Goal: Information Seeking & Learning: Learn about a topic

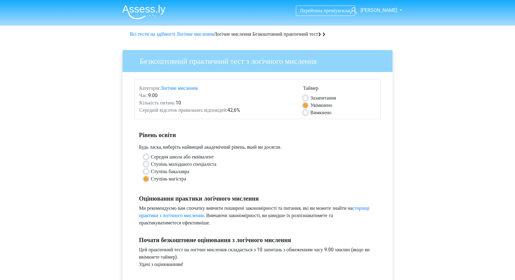
scroll to position [202, 0]
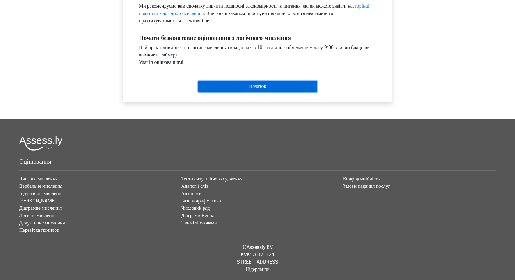
click at [256, 85] on input "Початок" at bounding box center [257, 86] width 119 height 12
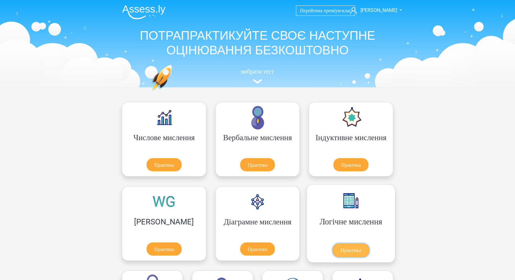
click at [333, 243] on link "Практика" at bounding box center [351, 250] width 37 height 14
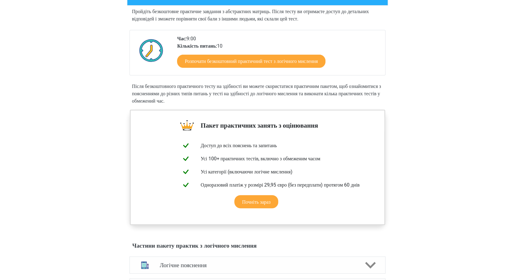
scroll to position [68, 0]
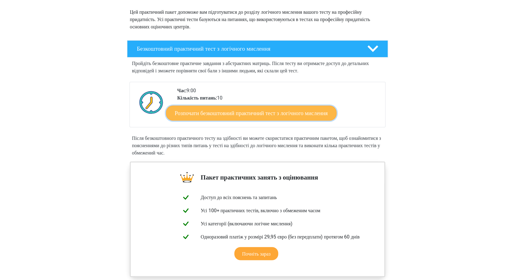
click at [233, 112] on font "Розпочати безкоштовний практичний тест з логічного мислення" at bounding box center [251, 112] width 153 height 7
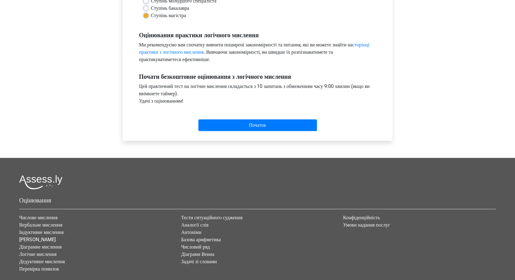
scroll to position [169, 0]
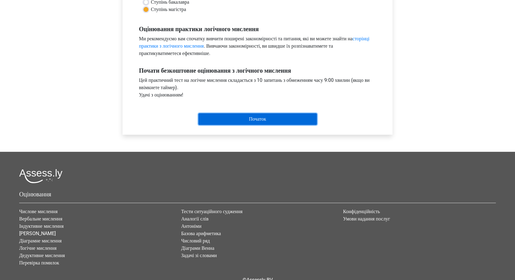
click at [257, 113] on input "Початок" at bounding box center [257, 119] width 119 height 12
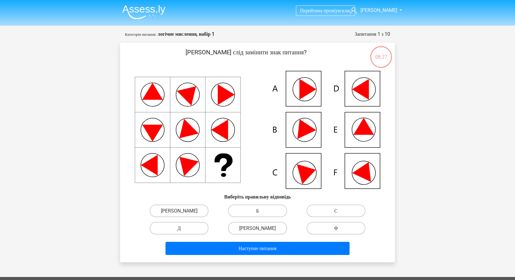
click at [262, 211] on label "Б" at bounding box center [257, 210] width 59 height 13
click at [262, 211] on input "Б" at bounding box center [260, 212] width 4 height 4
radio input "true"
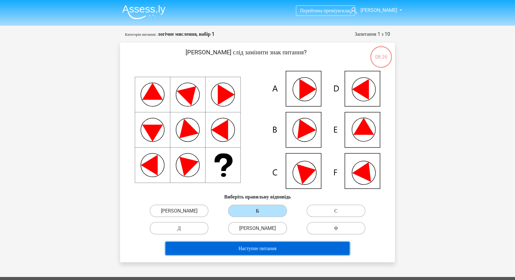
click at [254, 252] on button "Наступне питання" at bounding box center [258, 247] width 184 height 13
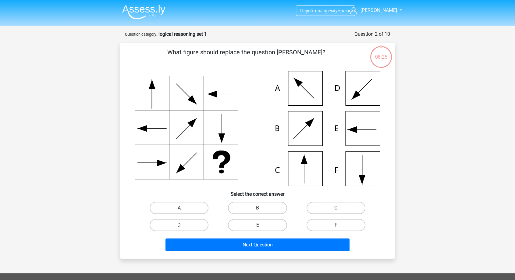
scroll to position [30, 0]
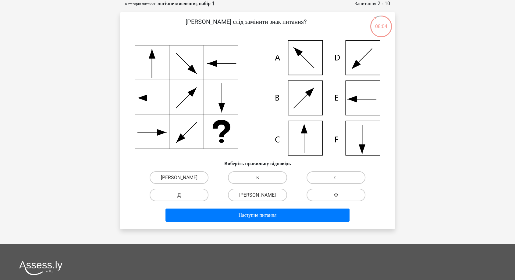
click at [339, 179] on input "С" at bounding box center [338, 179] width 4 height 4
radio input "true"
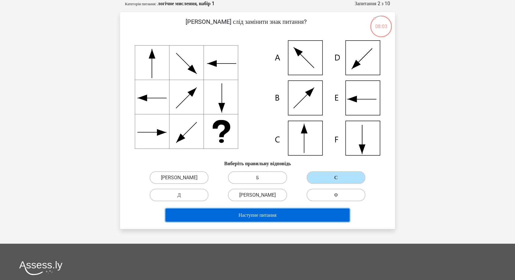
click at [311, 212] on button "Наступне питання" at bounding box center [258, 214] width 184 height 13
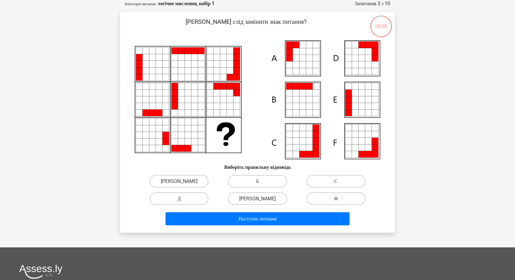
click at [180, 183] on input "А" at bounding box center [181, 183] width 4 height 4
radio input "true"
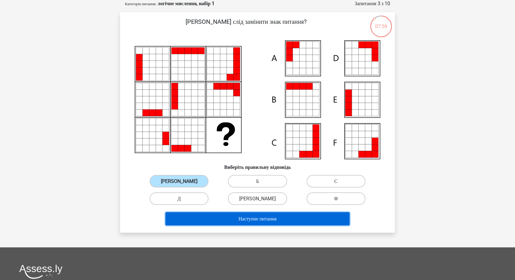
click at [241, 221] on font "Наступне питання" at bounding box center [258, 219] width 38 height 6
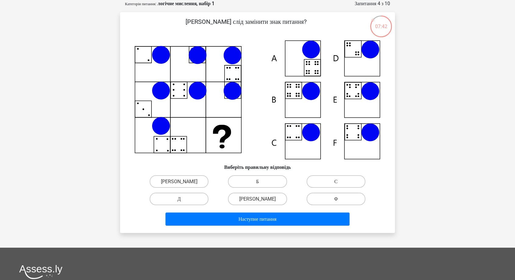
click at [271, 181] on label "Б" at bounding box center [257, 181] width 59 height 13
click at [262, 181] on input "Б" at bounding box center [260, 183] width 4 height 4
radio input "true"
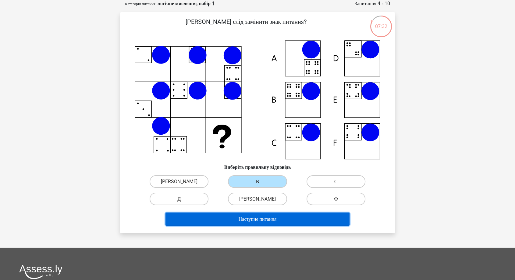
click at [284, 220] on button "Наступне питання" at bounding box center [258, 218] width 184 height 13
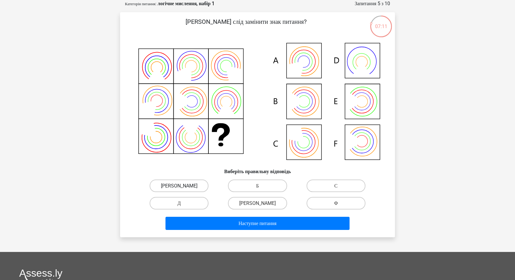
click at [186, 180] on label "А" at bounding box center [179, 185] width 59 height 13
click at [183, 185] on input "А" at bounding box center [181, 187] width 4 height 4
radio input "true"
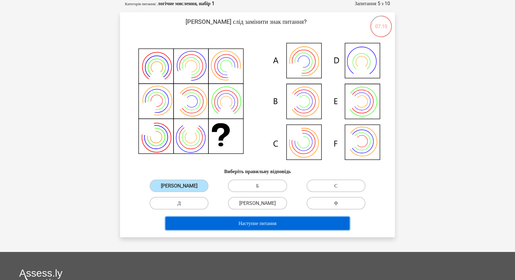
click at [241, 225] on font "Наступне питання" at bounding box center [258, 223] width 38 height 6
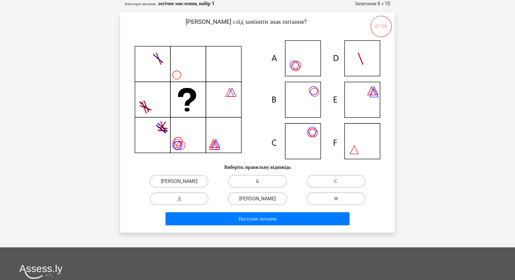
click at [269, 181] on label "Б" at bounding box center [257, 181] width 59 height 13
click at [262, 181] on input "Б" at bounding box center [260, 183] width 4 height 4
radio input "true"
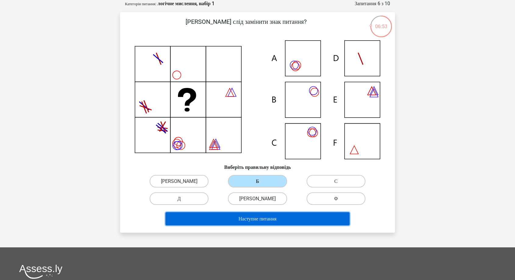
click at [249, 216] on font "Наступне питання" at bounding box center [258, 219] width 38 height 6
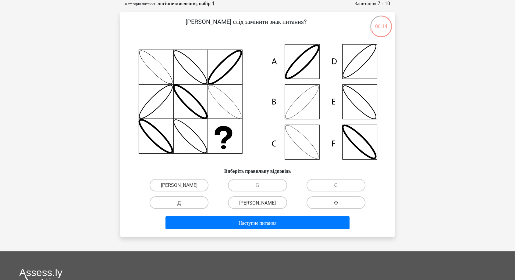
click at [333, 186] on label "С" at bounding box center [336, 185] width 59 height 13
click at [336, 186] on input "С" at bounding box center [338, 187] width 4 height 4
radio input "true"
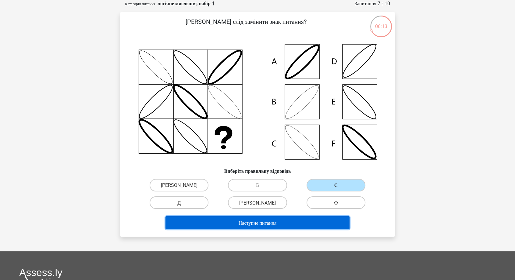
click at [276, 224] on font "Наступне питання" at bounding box center [258, 223] width 38 height 6
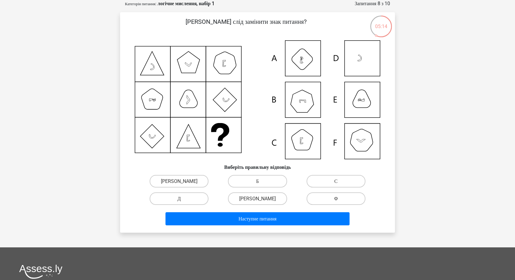
click at [305, 95] on icon at bounding box center [258, 99] width 246 height 119
click at [256, 179] on font "Б" at bounding box center [257, 181] width 3 height 6
click at [258, 181] on input "Б" at bounding box center [260, 183] width 4 height 4
radio input "true"
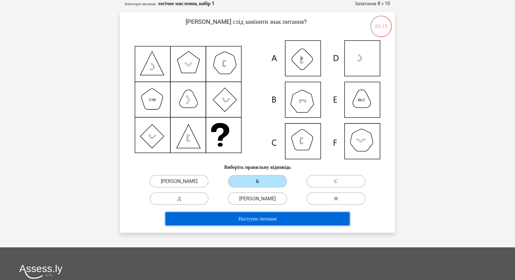
click at [246, 212] on button "Наступне питання" at bounding box center [258, 218] width 184 height 13
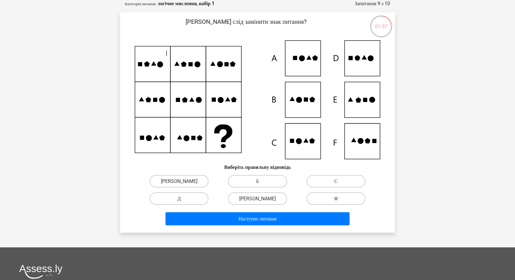
click at [365, 105] on icon at bounding box center [258, 99] width 246 height 119
click at [191, 198] on label "Д" at bounding box center [179, 198] width 59 height 13
click at [183, 198] on input "Д" at bounding box center [181, 200] width 4 height 4
radio input "true"
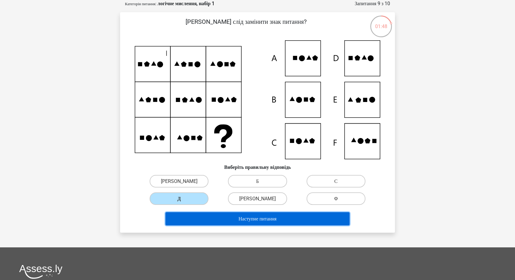
click at [225, 218] on button "Наступне питання" at bounding box center [258, 218] width 184 height 13
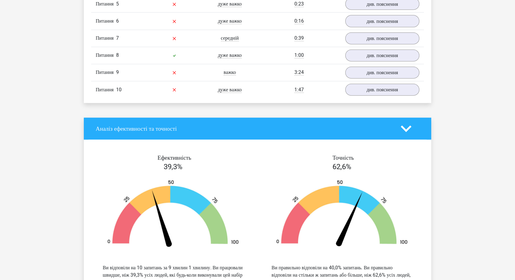
scroll to position [478, 0]
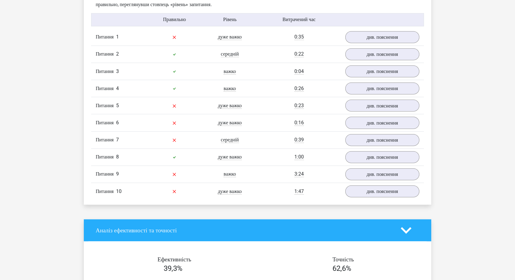
click at [465, 85] on div "Перейти на преміум-клас Ірина ira_klyukha@ukr.net" at bounding box center [257, 173] width 515 height 1302
click at [378, 40] on font "див. пояснення" at bounding box center [382, 37] width 36 height 7
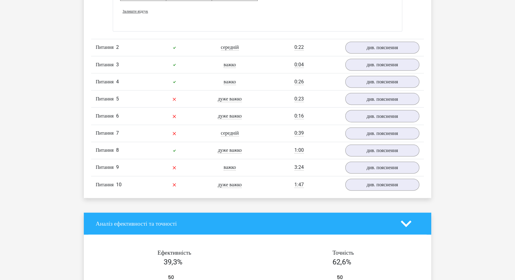
scroll to position [918, 0]
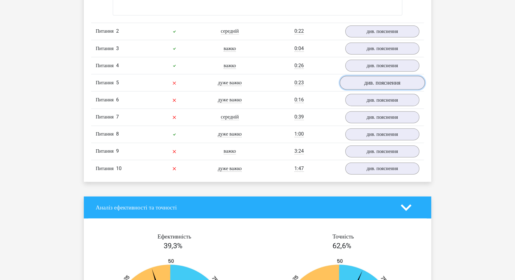
click at [381, 86] on font "див. пояснення" at bounding box center [382, 82] width 36 height 7
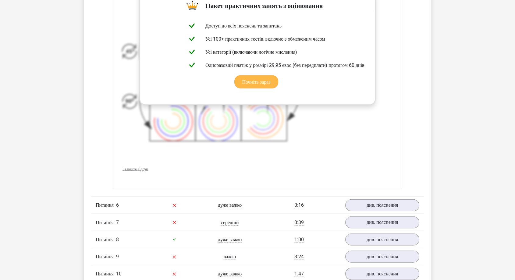
scroll to position [1427, 0]
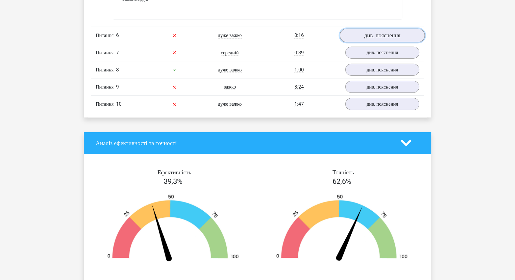
click at [388, 39] on font "див. пояснення" at bounding box center [382, 35] width 36 height 7
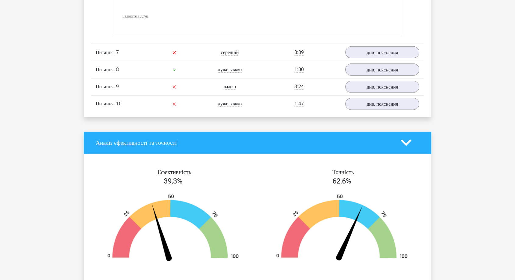
scroll to position [1664, 0]
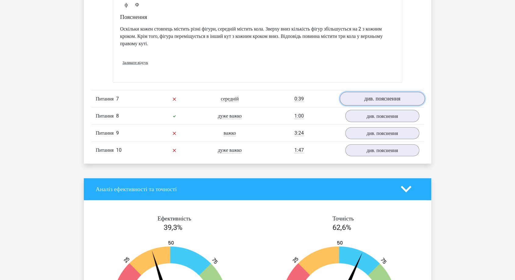
click at [365, 102] on font "див. пояснення" at bounding box center [382, 98] width 36 height 7
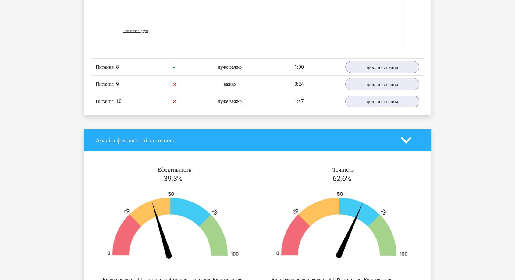
scroll to position [2206, 0]
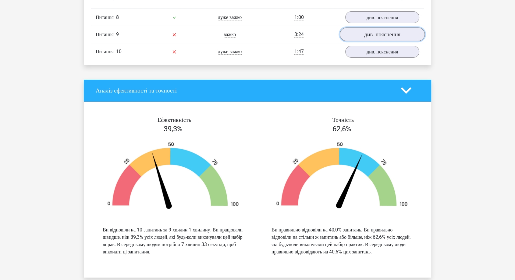
click at [373, 38] on font "див. пояснення" at bounding box center [382, 34] width 36 height 7
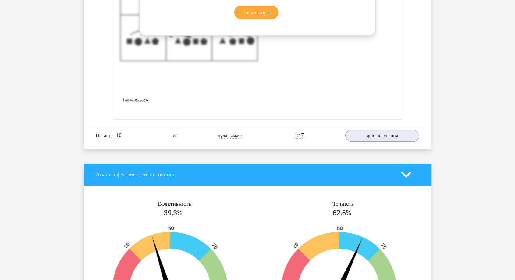
scroll to position [2646, 0]
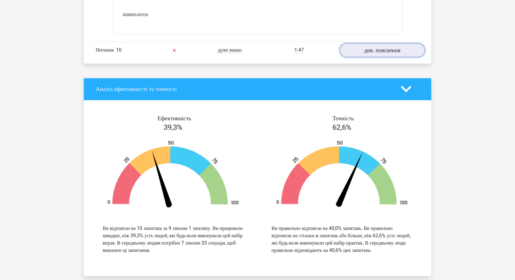
click at [357, 57] on link "див. пояснення" at bounding box center [382, 50] width 85 height 14
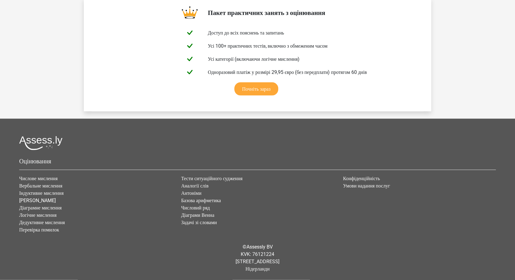
scroll to position [3313, 0]
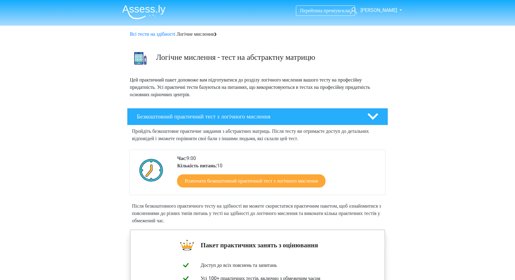
click at [142, 14] on img at bounding box center [143, 12] width 43 height 14
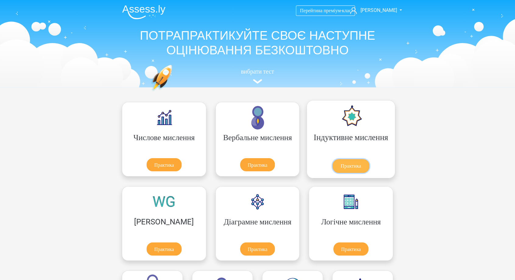
click at [333, 159] on link "Практика" at bounding box center [351, 166] width 37 height 14
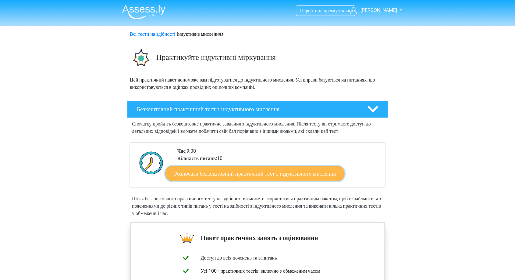
click at [216, 177] on font "Розпочати безкоштовний практичний тест з індуктивного мислення" at bounding box center [255, 173] width 162 height 7
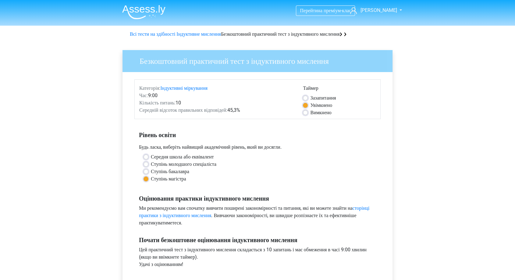
scroll to position [135, 0]
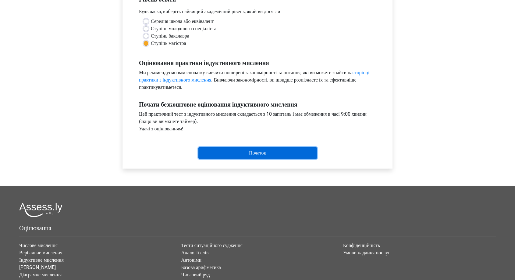
click at [257, 149] on input "Початок" at bounding box center [257, 153] width 119 height 12
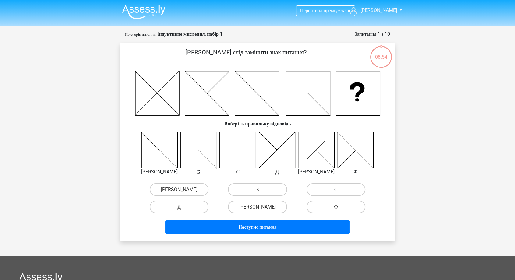
click at [329, 191] on label "С" at bounding box center [336, 189] width 59 height 13
click at [336, 191] on input "С" at bounding box center [338, 191] width 4 height 4
radio input "true"
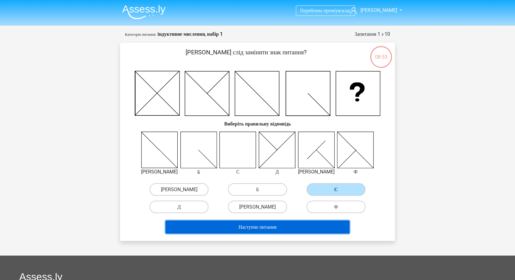
click at [290, 221] on button "Наступне питання" at bounding box center [258, 226] width 184 height 13
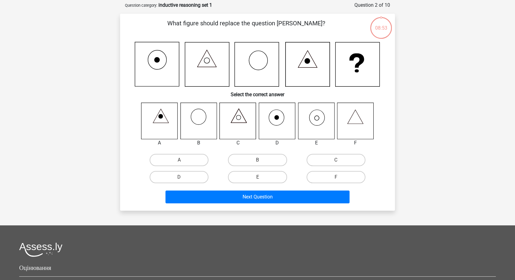
scroll to position [30, 0]
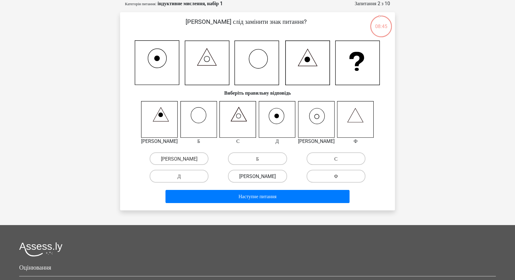
click at [252, 174] on label "Е" at bounding box center [257, 176] width 59 height 13
click at [258, 176] on input "Е" at bounding box center [260, 178] width 4 height 4
radio input "true"
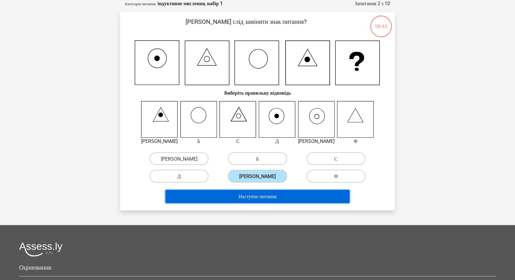
click at [246, 197] on font "Наступне питання" at bounding box center [258, 196] width 38 height 6
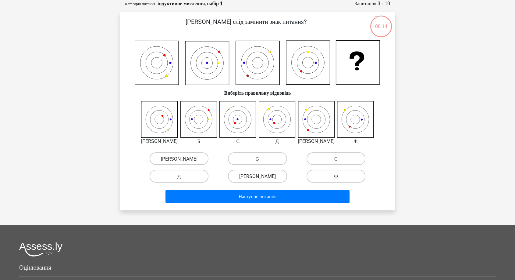
click at [245, 177] on label "[PERSON_NAME]" at bounding box center [257, 176] width 59 height 13
click at [258, 177] on input "[PERSON_NAME]" at bounding box center [260, 178] width 4 height 4
radio input "true"
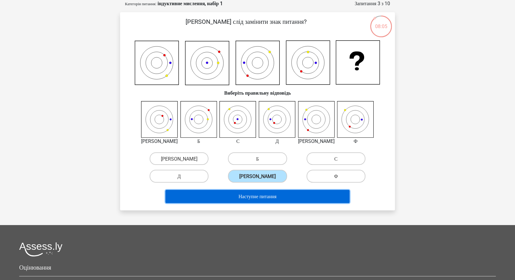
click at [273, 197] on font "Наступне питання" at bounding box center [258, 196] width 38 height 6
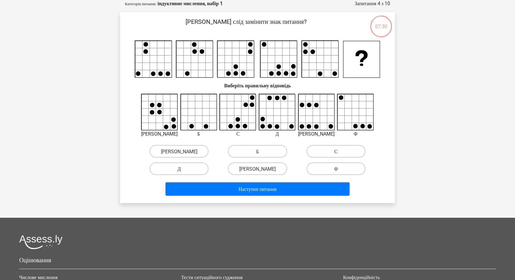
click at [199, 166] on label "Д" at bounding box center [179, 168] width 59 height 13
click at [183, 168] on input "Д" at bounding box center [181, 170] width 4 height 4
radio input "true"
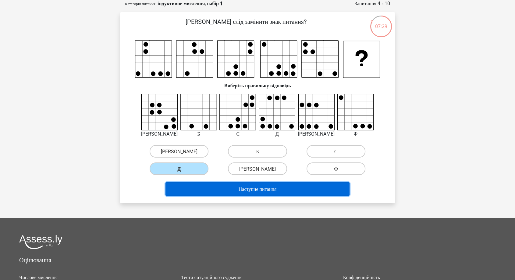
click at [225, 185] on button "Наступне питання" at bounding box center [258, 188] width 184 height 13
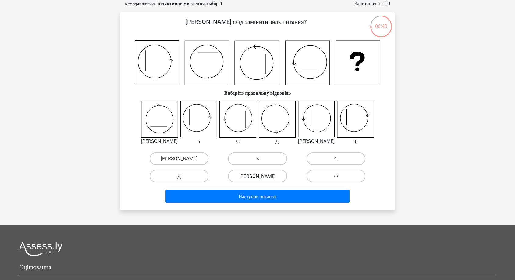
click at [253, 175] on label "[PERSON_NAME]" at bounding box center [257, 176] width 59 height 13
click at [258, 176] on input "[PERSON_NAME]" at bounding box center [260, 178] width 4 height 4
radio input "true"
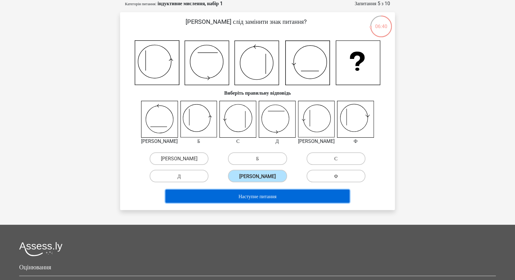
click at [251, 198] on font "Наступне питання" at bounding box center [258, 196] width 38 height 6
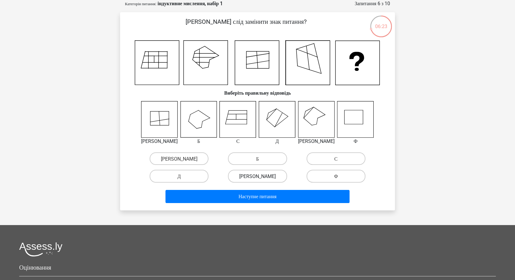
click at [249, 176] on label "Е" at bounding box center [257, 176] width 59 height 13
click at [258, 176] on input "Е" at bounding box center [260, 178] width 4 height 4
radio input "true"
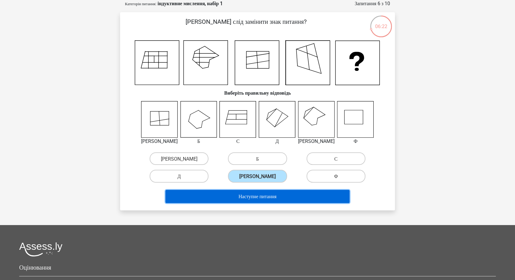
click at [241, 197] on font "Наступне питання" at bounding box center [258, 196] width 38 height 6
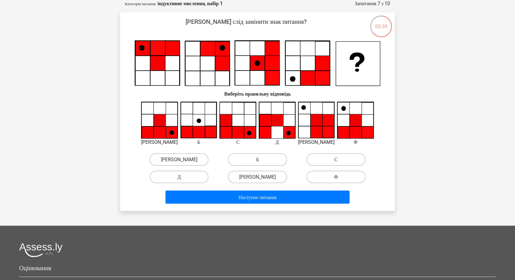
click at [330, 180] on label "Ф" at bounding box center [336, 176] width 59 height 13
click at [336, 180] on input "Ф" at bounding box center [338, 179] width 4 height 4
radio input "true"
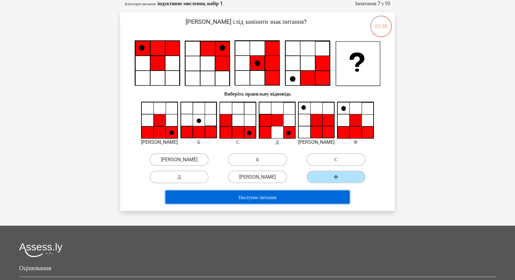
click at [314, 196] on button "Наступне питання" at bounding box center [258, 196] width 184 height 13
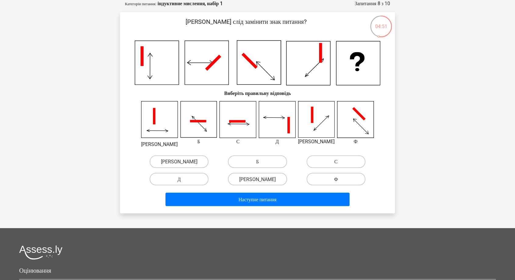
click at [338, 177] on label "Ф" at bounding box center [336, 179] width 59 height 13
click at [338, 179] on input "Ф" at bounding box center [338, 181] width 4 height 4
radio input "true"
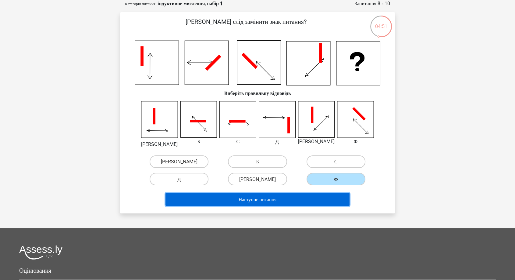
click at [326, 201] on button "Наступне питання" at bounding box center [258, 198] width 184 height 13
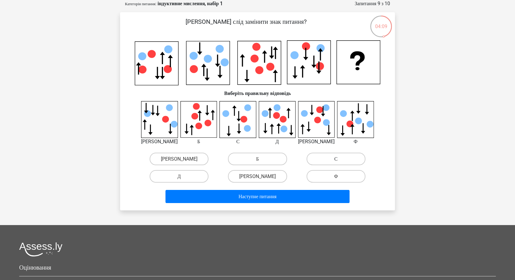
click at [344, 160] on label "С" at bounding box center [336, 158] width 59 height 13
click at [340, 160] on input "С" at bounding box center [338, 161] width 4 height 4
radio input "true"
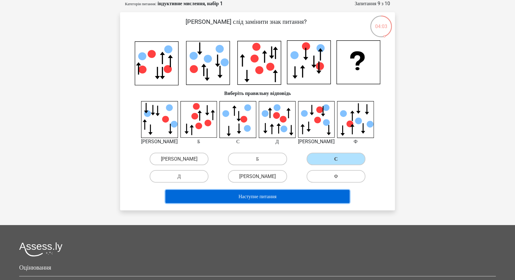
click at [277, 194] on font "Наступне питання" at bounding box center [258, 196] width 38 height 6
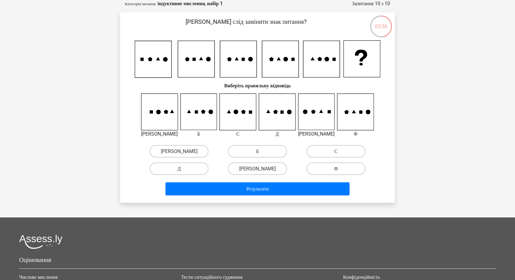
scroll to position [0, 0]
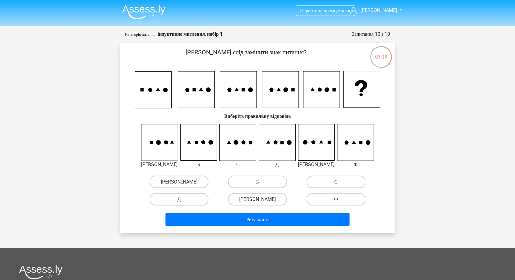
click at [326, 179] on label "С" at bounding box center [336, 181] width 59 height 13
click at [336, 181] on input "С" at bounding box center [338, 183] width 4 height 4
radio input "true"
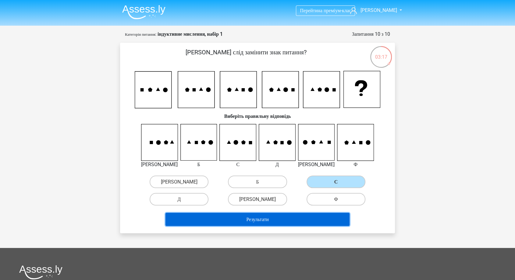
click at [258, 219] on font "Результати" at bounding box center [257, 219] width 22 height 6
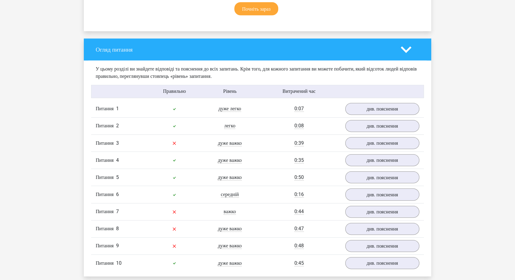
scroll to position [440, 0]
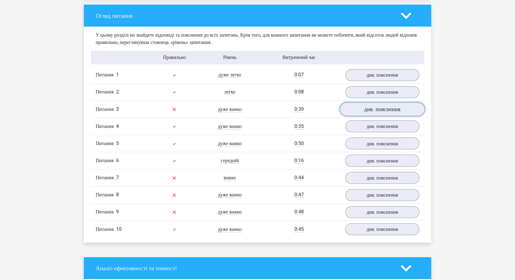
click at [363, 116] on link "див. пояснення" at bounding box center [382, 109] width 85 height 14
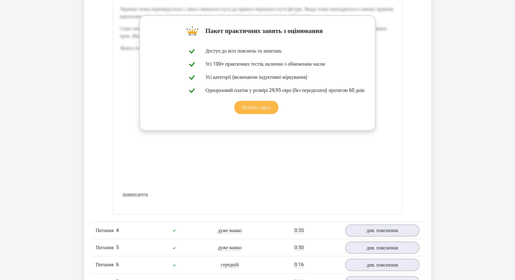
scroll to position [1016, 0]
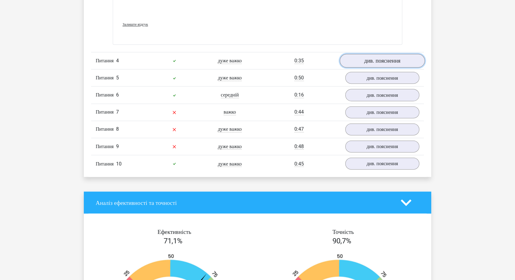
click at [372, 64] on font "див. пояснення" at bounding box center [382, 60] width 36 height 7
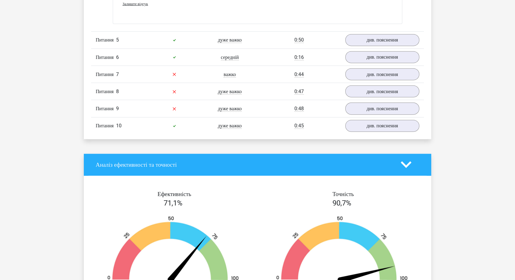
scroll to position [1423, 0]
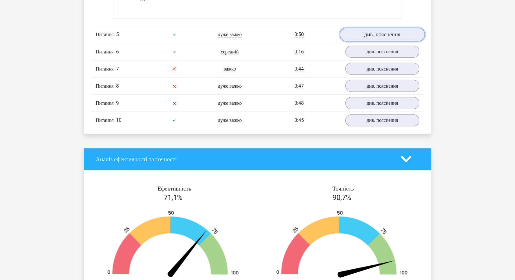
click at [378, 38] on font "див. пояснення" at bounding box center [382, 34] width 36 height 7
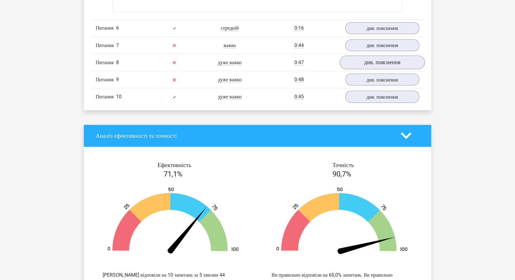
scroll to position [1931, 0]
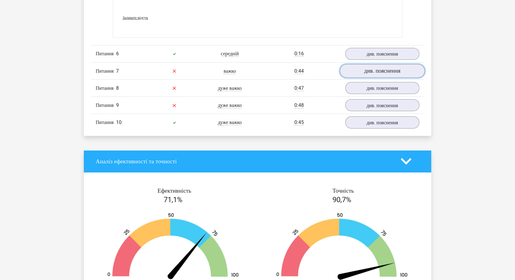
click at [366, 74] on font "див. пояснення" at bounding box center [382, 71] width 36 height 7
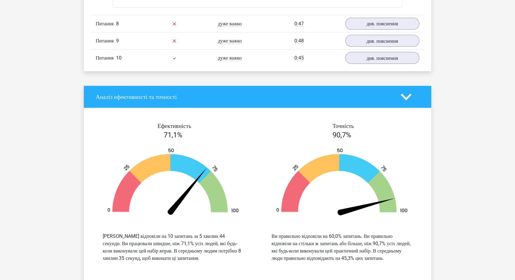
scroll to position [2507, 0]
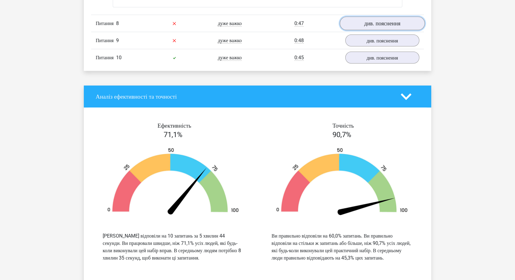
click at [375, 27] on font "див. пояснення" at bounding box center [382, 23] width 36 height 7
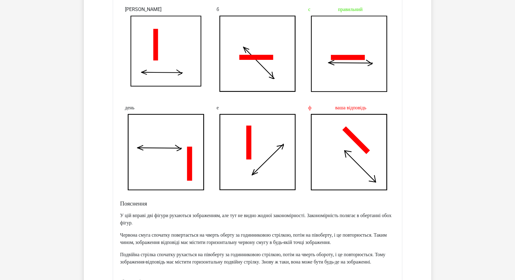
scroll to position [2676, 0]
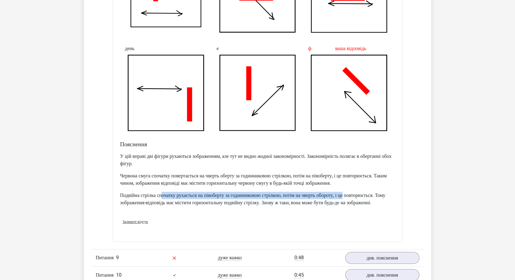
drag, startPoint x: 168, startPoint y: 212, endPoint x: 381, endPoint y: 209, distance: 212.8
click at [381, 206] on p "Подвійна стрілка спочатку рухається на півоберту за годинниковою стрілкою, поті…" at bounding box center [257, 198] width 275 height 15
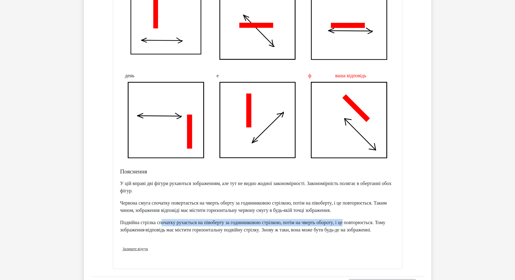
scroll to position [2778, 0]
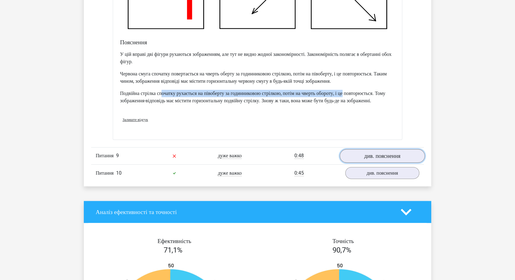
click at [376, 159] on font "див. пояснення" at bounding box center [382, 155] width 36 height 7
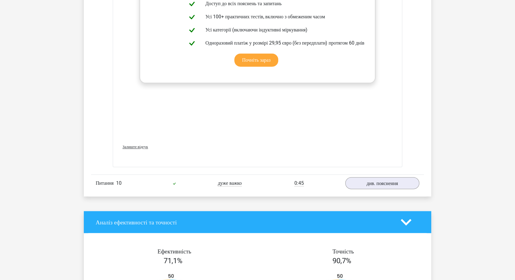
scroll to position [3388, 0]
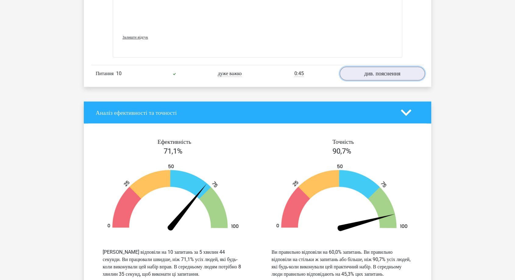
click at [356, 80] on link "див. пояснення" at bounding box center [382, 73] width 85 height 14
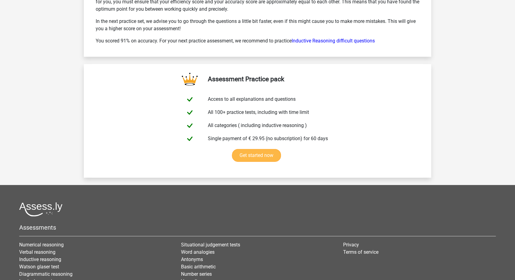
scroll to position [4303, 0]
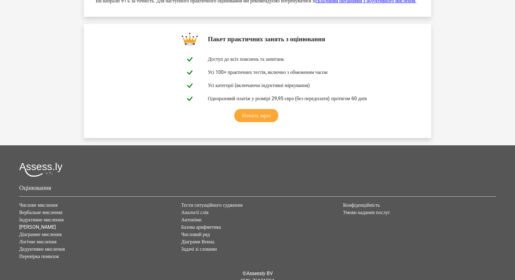
click at [357, 4] on font "складними питаннями з індуктивного мислення." at bounding box center [366, 1] width 101 height 6
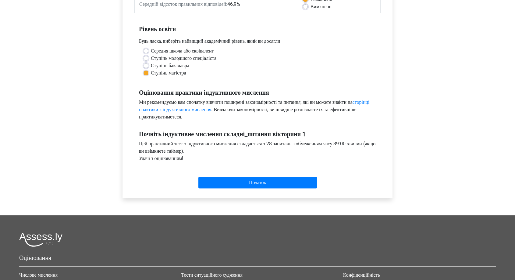
scroll to position [66, 0]
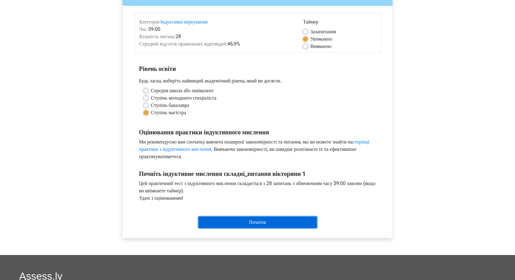
click at [253, 221] on input "Початок" at bounding box center [257, 222] width 119 height 12
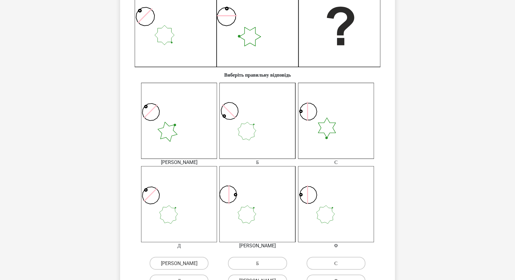
scroll to position [271, 0]
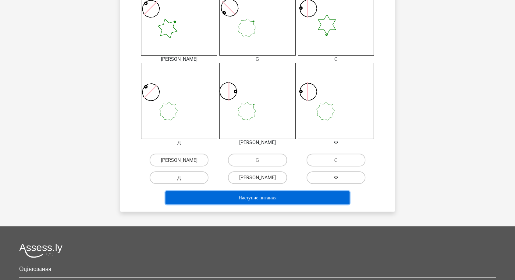
click at [265, 191] on button "Наступне питання" at bounding box center [258, 197] width 184 height 13
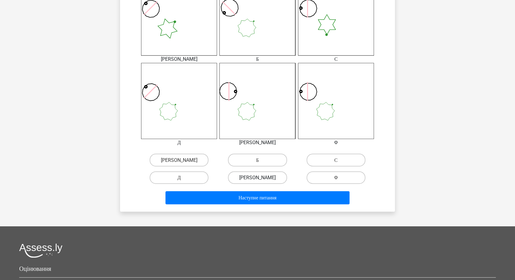
click at [243, 179] on label "[PERSON_NAME]" at bounding box center [257, 177] width 59 height 13
click at [258, 179] on input "[PERSON_NAME]" at bounding box center [260, 179] width 4 height 4
radio input "true"
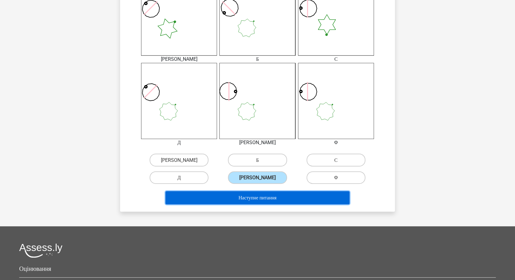
click at [275, 191] on button "Наступне питання" at bounding box center [258, 197] width 184 height 13
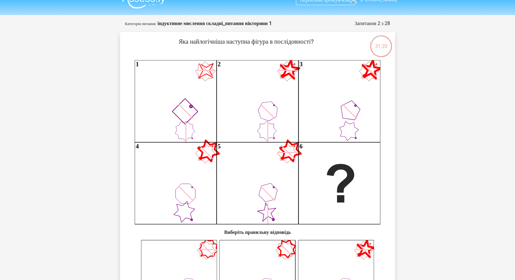
scroll to position [0, 0]
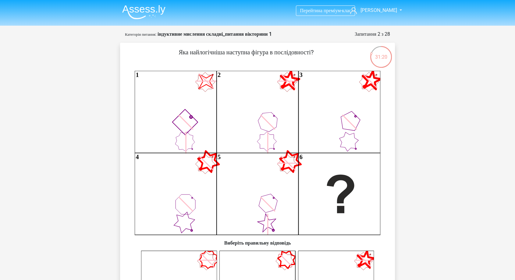
click at [135, 8] on img at bounding box center [143, 12] width 43 height 14
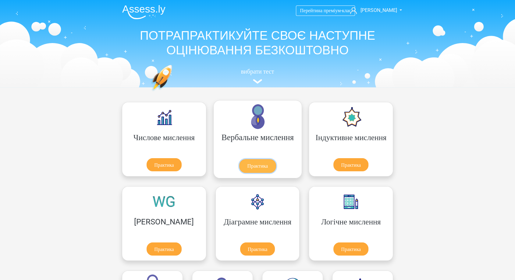
click at [239, 159] on link "Практика" at bounding box center [257, 166] width 37 height 14
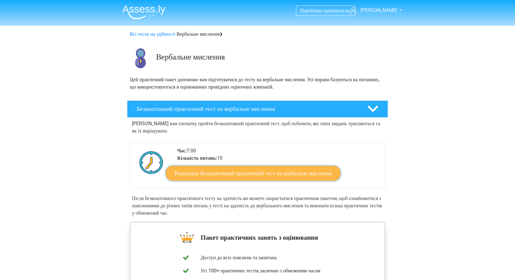
click at [239, 174] on font "Розпочати безкоштовний практичний тест на вербальне мислення" at bounding box center [253, 173] width 157 height 7
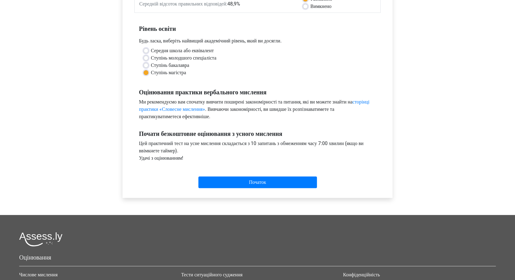
scroll to position [135, 0]
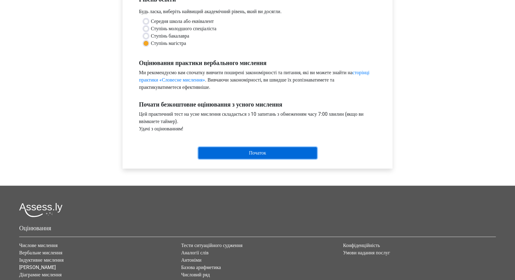
click at [252, 154] on input "Початок" at bounding box center [257, 153] width 119 height 12
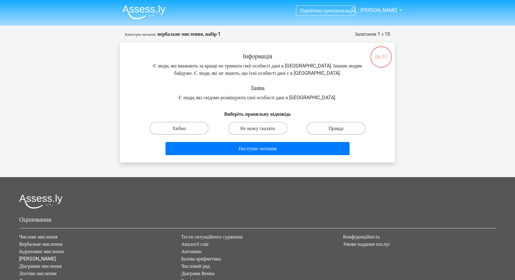
click at [148, 18] on img at bounding box center [143, 12] width 43 height 14
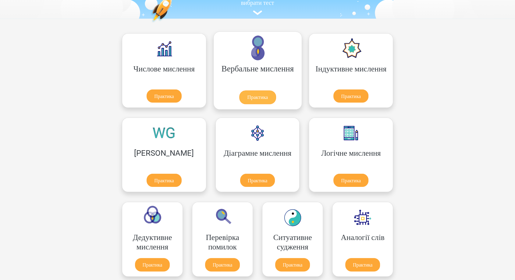
scroll to position [68, 0]
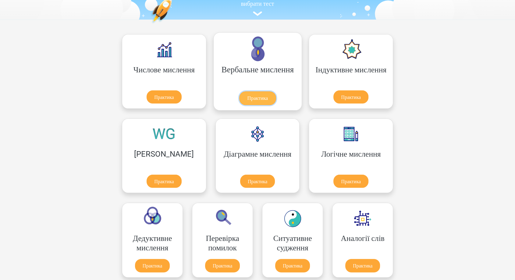
click at [239, 91] on link "Практика" at bounding box center [257, 98] width 37 height 14
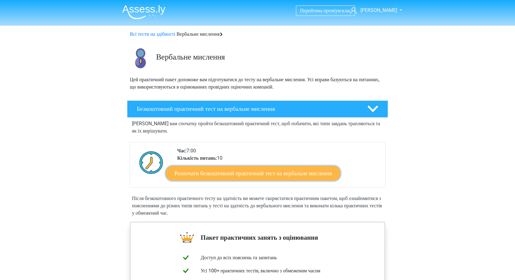
click at [231, 173] on font "Розпочати безкоштовний практичний тест на вербальне мислення" at bounding box center [253, 173] width 157 height 7
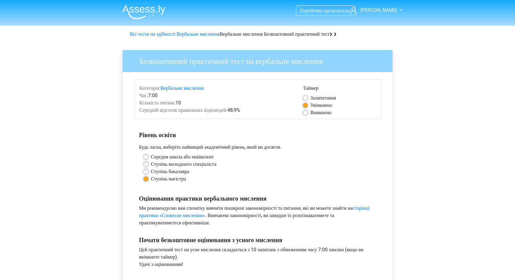
scroll to position [169, 0]
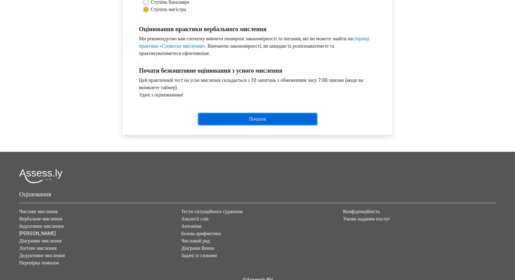
click at [268, 124] on input "Початок" at bounding box center [257, 119] width 119 height 12
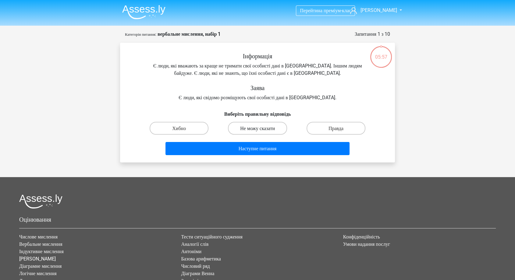
click at [253, 128] on font "Не можу сказати" at bounding box center [257, 128] width 35 height 6
click at [258, 128] on input "Не можу сказати" at bounding box center [260, 130] width 4 height 4
radio input "true"
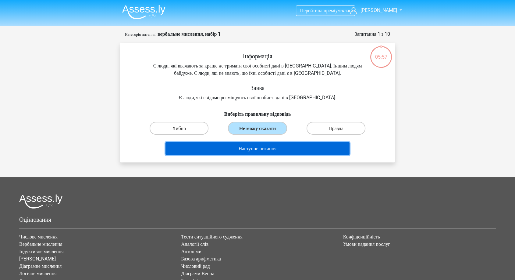
click at [253, 149] on font "Наступне питання" at bounding box center [258, 148] width 38 height 6
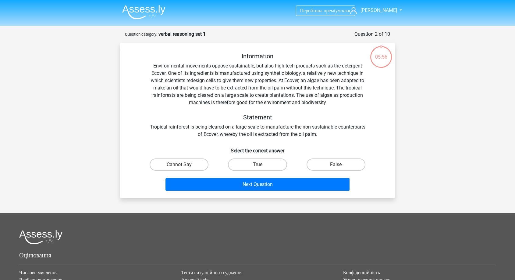
scroll to position [30, 0]
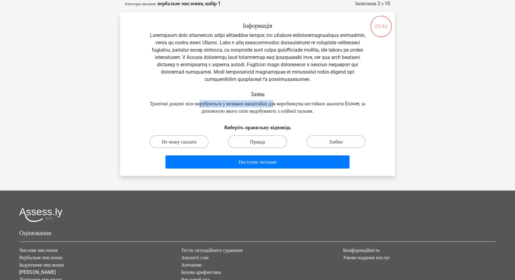
drag, startPoint x: 204, startPoint y: 112, endPoint x: 287, endPoint y: 110, distance: 82.6
click at [287, 110] on font "Тропічні дощові ліси вирубуються у великих масштабах для виробництва нестійких …" at bounding box center [258, 107] width 216 height 13
click at [210, 114] on font "Тропічні дощові ліси вирубуються у великих масштабах для виробництва нестійких …" at bounding box center [258, 107] width 216 height 13
click at [203, 148] on label "Не можу сказати" at bounding box center [179, 141] width 59 height 13
click at [183, 145] on input "Не можу сказати" at bounding box center [181, 143] width 4 height 4
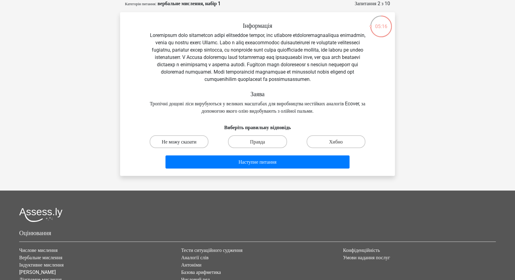
radio input "true"
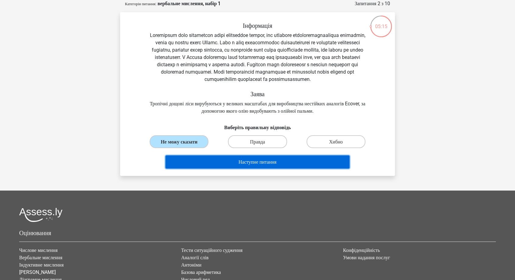
click at [240, 165] on font "Наступне питання" at bounding box center [258, 162] width 38 height 6
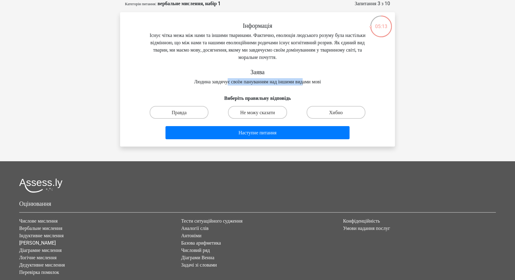
drag, startPoint x: 246, startPoint y: 82, endPoint x: 309, endPoint y: 83, distance: 63.1
click at [309, 83] on font "Людина завдячує своїм пануванням над іншими видами мові" at bounding box center [257, 82] width 127 height 6
click at [177, 113] on font "Правда" at bounding box center [179, 112] width 15 height 6
click at [179, 113] on input "Правда" at bounding box center [181, 114] width 4 height 4
radio input "true"
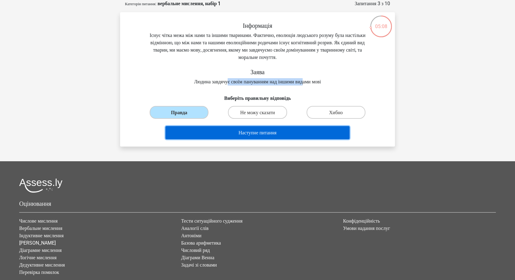
click at [208, 133] on button "Наступне питання" at bounding box center [258, 132] width 184 height 13
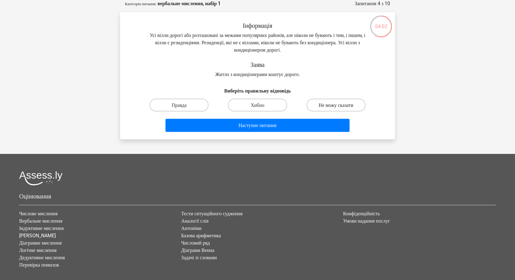
click at [323, 109] on label "Не можу сказати" at bounding box center [336, 104] width 59 height 13
click at [336, 109] on input "Не можу сказати" at bounding box center [338, 107] width 4 height 4
radio input "true"
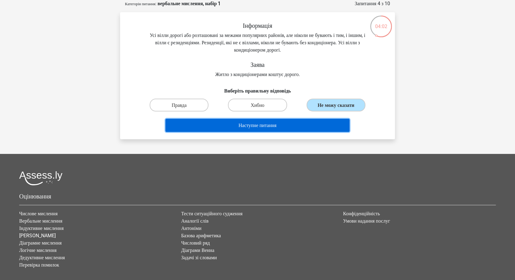
click at [299, 126] on button "Наступне питання" at bounding box center [258, 125] width 184 height 13
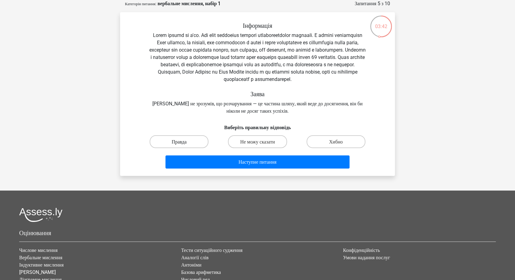
click at [189, 142] on label "Правда" at bounding box center [179, 141] width 59 height 13
click at [183, 142] on input "Правда" at bounding box center [181, 143] width 4 height 4
radio input "true"
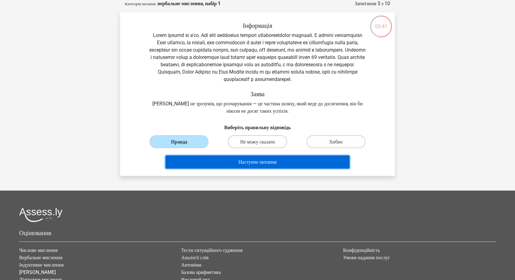
click at [218, 161] on button "Наступне питання" at bounding box center [258, 161] width 184 height 13
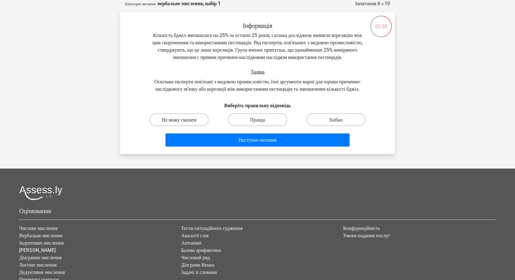
click at [171, 126] on label "Не можу сказати" at bounding box center [179, 119] width 59 height 13
click at [179, 123] on input "Не можу сказати" at bounding box center [181, 121] width 4 height 4
radio input "true"
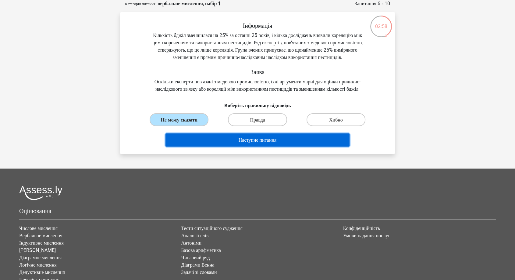
click at [219, 146] on button "Наступне питання" at bounding box center [258, 139] width 184 height 13
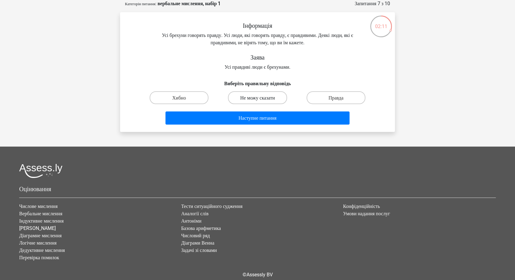
click at [278, 96] on label "Не можу сказати" at bounding box center [257, 97] width 59 height 13
click at [262, 97] on input "Не можу сказати" at bounding box center [260, 99] width 4 height 4
radio input "true"
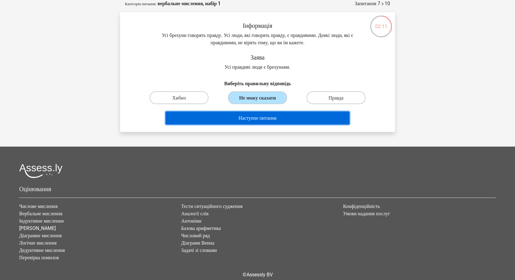
click at [284, 116] on button "Наступне питання" at bounding box center [258, 117] width 184 height 13
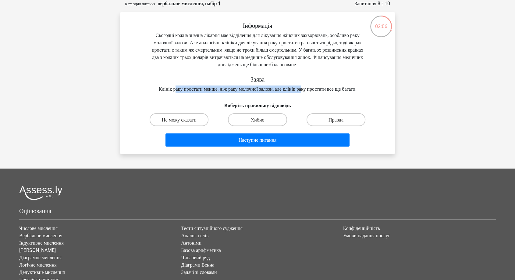
drag, startPoint x: 176, startPoint y: 96, endPoint x: 313, endPoint y: 91, distance: 137.3
click at [313, 91] on div "Інформація Сьогодні кожна значна лікарня має відділення для лікування жіночих з…" at bounding box center [258, 57] width 256 height 71
click at [270, 126] on label "Хибно" at bounding box center [257, 119] width 59 height 13
click at [262, 123] on input "Хибно" at bounding box center [260, 121] width 4 height 4
radio input "true"
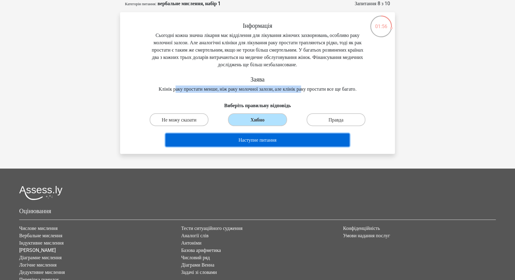
click at [258, 143] on font "Наступне питання" at bounding box center [258, 140] width 38 height 6
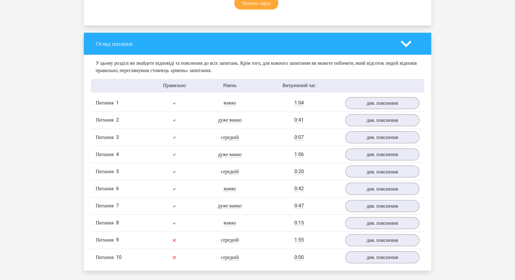
scroll to position [474, 0]
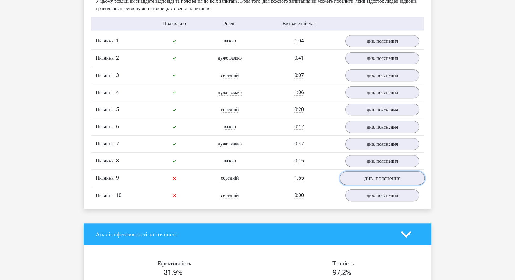
click at [383, 181] on font "див. пояснення" at bounding box center [382, 178] width 36 height 7
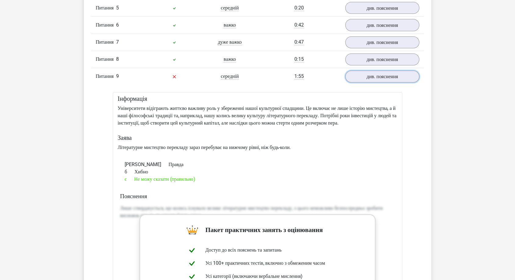
scroll to position [508, 0]
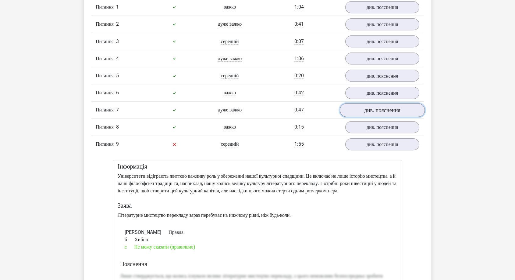
click at [376, 113] on font "див. пояснення" at bounding box center [382, 109] width 36 height 7
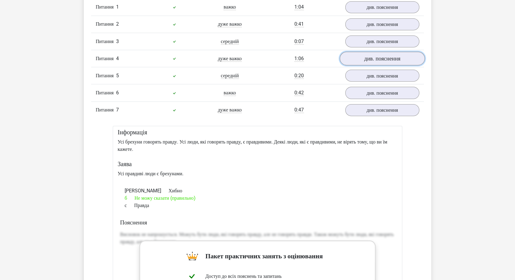
click at [360, 65] on link "див. пояснення" at bounding box center [382, 59] width 85 height 14
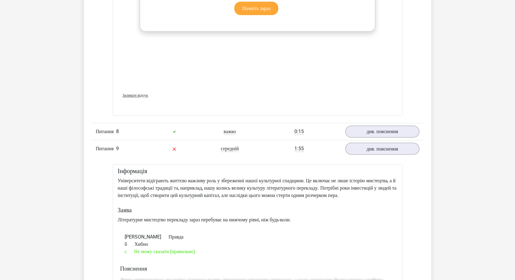
scroll to position [1050, 0]
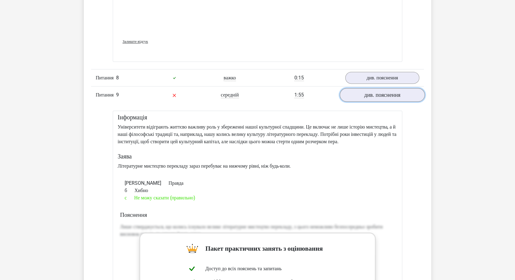
click at [380, 102] on link "див. пояснення" at bounding box center [382, 95] width 85 height 14
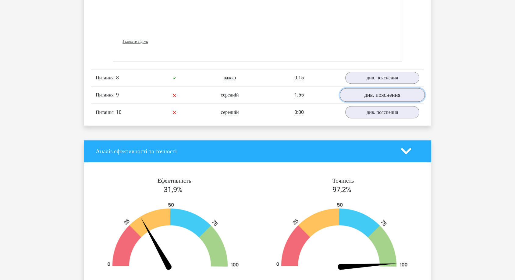
click at [376, 98] on font "див. пояснення" at bounding box center [382, 94] width 36 height 7
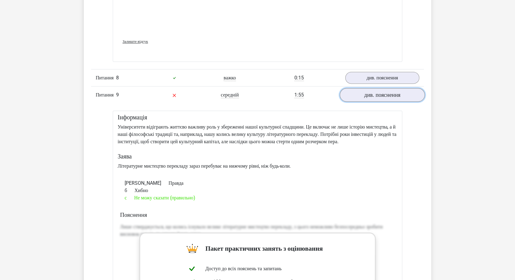
click at [376, 98] on font "див. пояснення" at bounding box center [382, 94] width 36 height 7
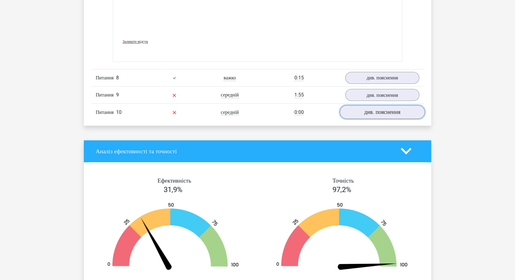
click at [374, 116] on link "див. пояснення" at bounding box center [382, 112] width 85 height 14
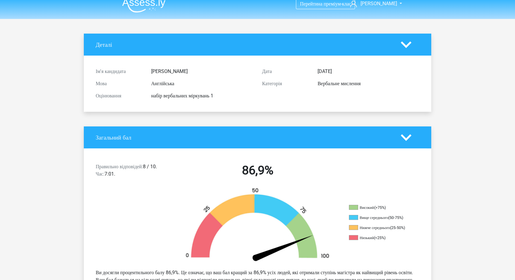
scroll to position [0, 0]
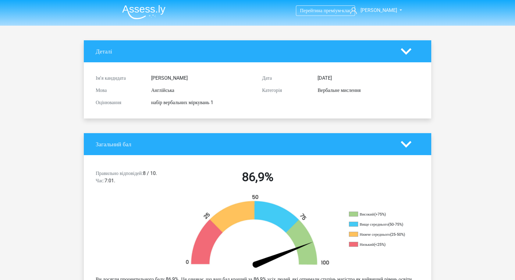
click at [134, 18] on img at bounding box center [143, 12] width 43 height 14
